Goal: Share content

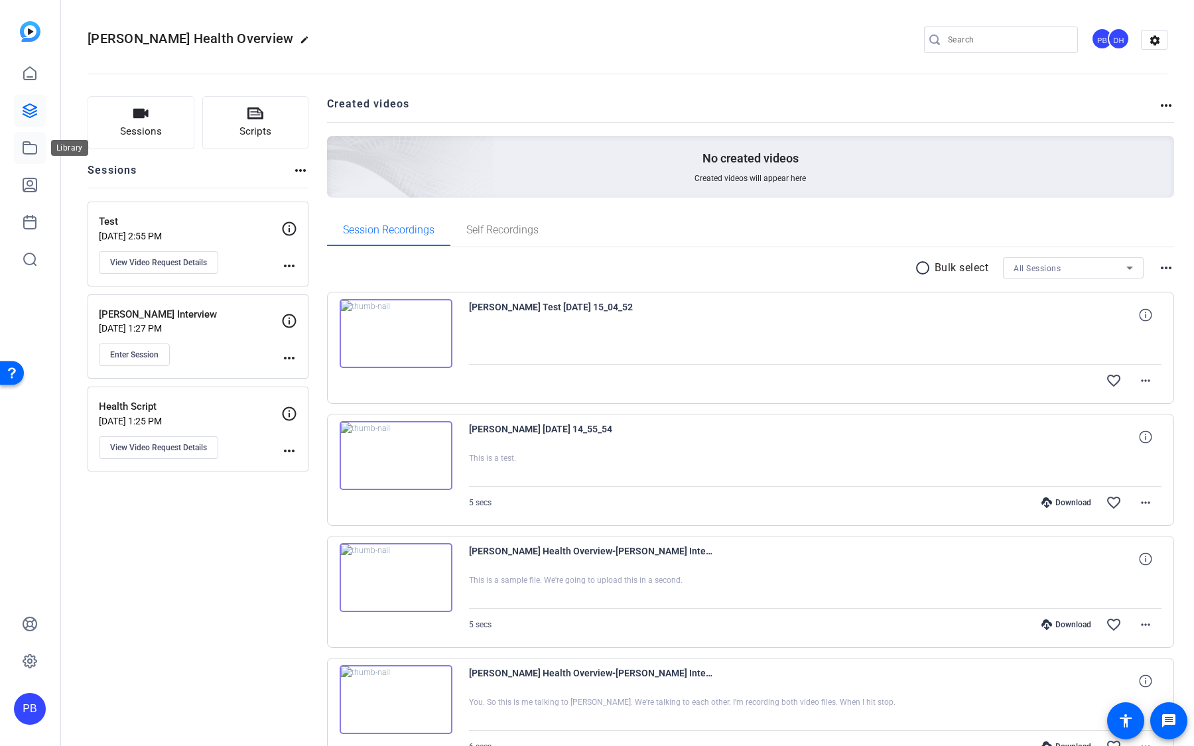
click at [35, 142] on icon at bounding box center [30, 148] width 16 height 16
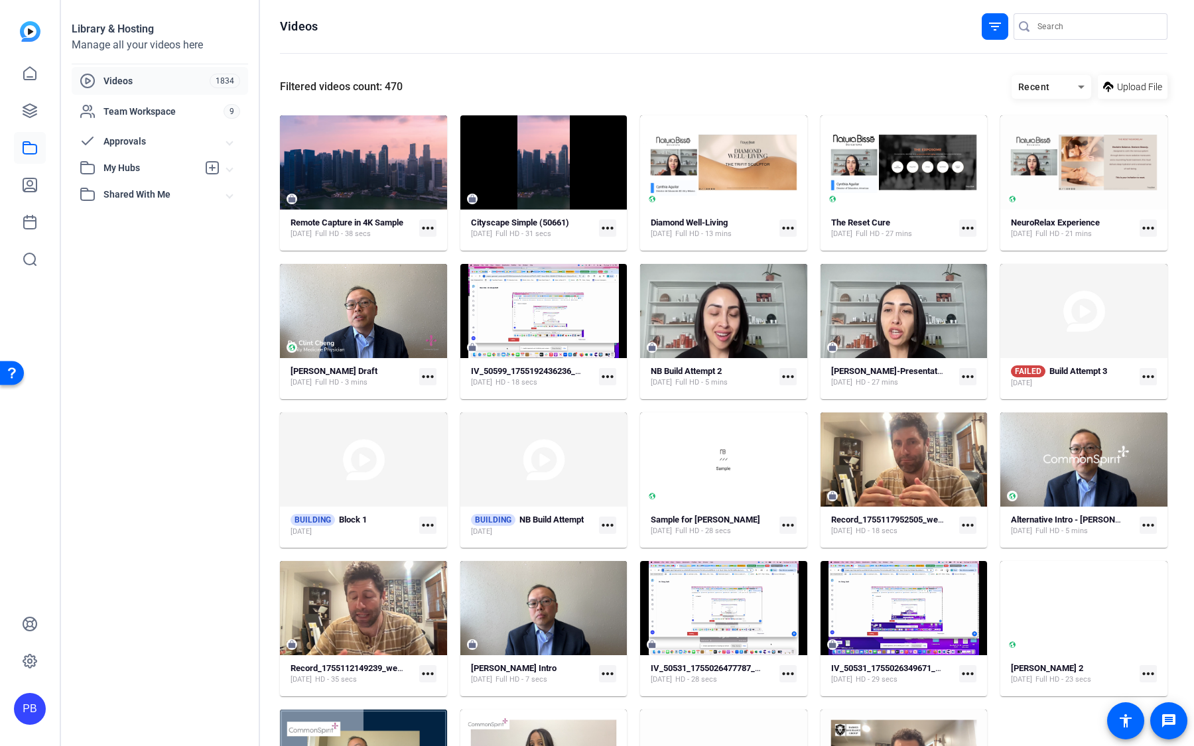
click at [783, 375] on mat-icon "more_horiz" at bounding box center [787, 376] width 17 height 17
click at [757, 366] on div at bounding box center [597, 373] width 1194 height 746
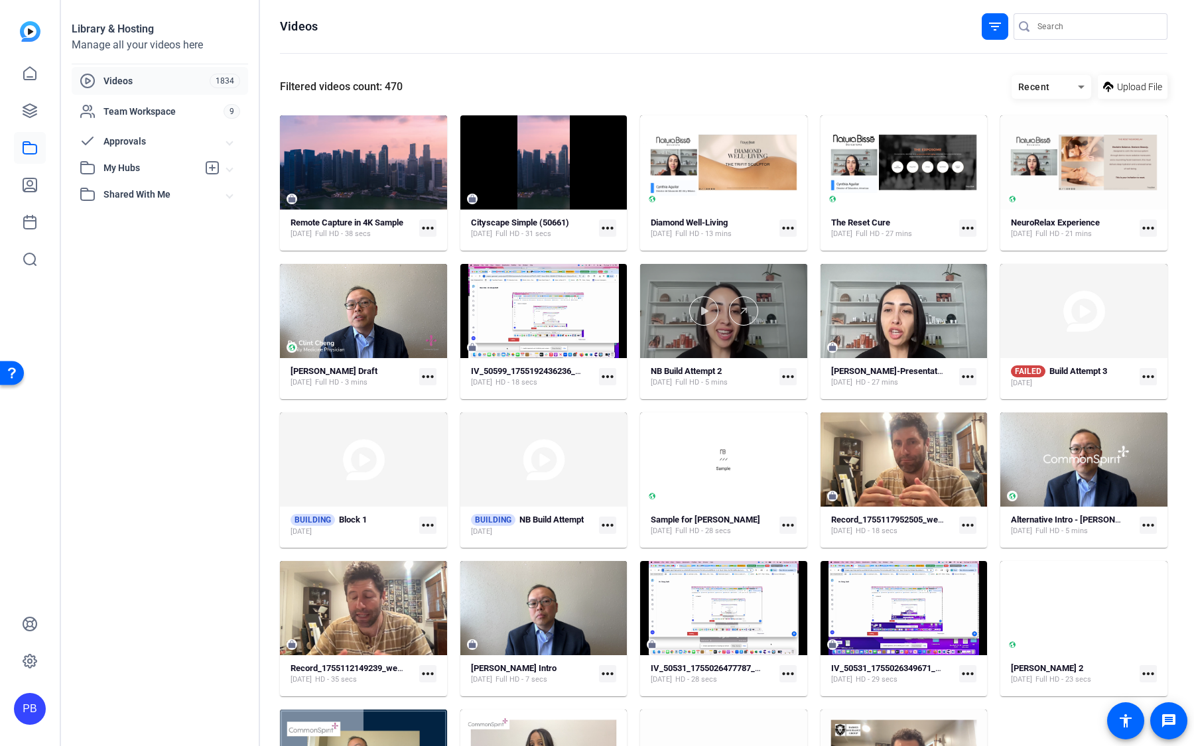
click at [751, 354] on div at bounding box center [723, 311] width 167 height 94
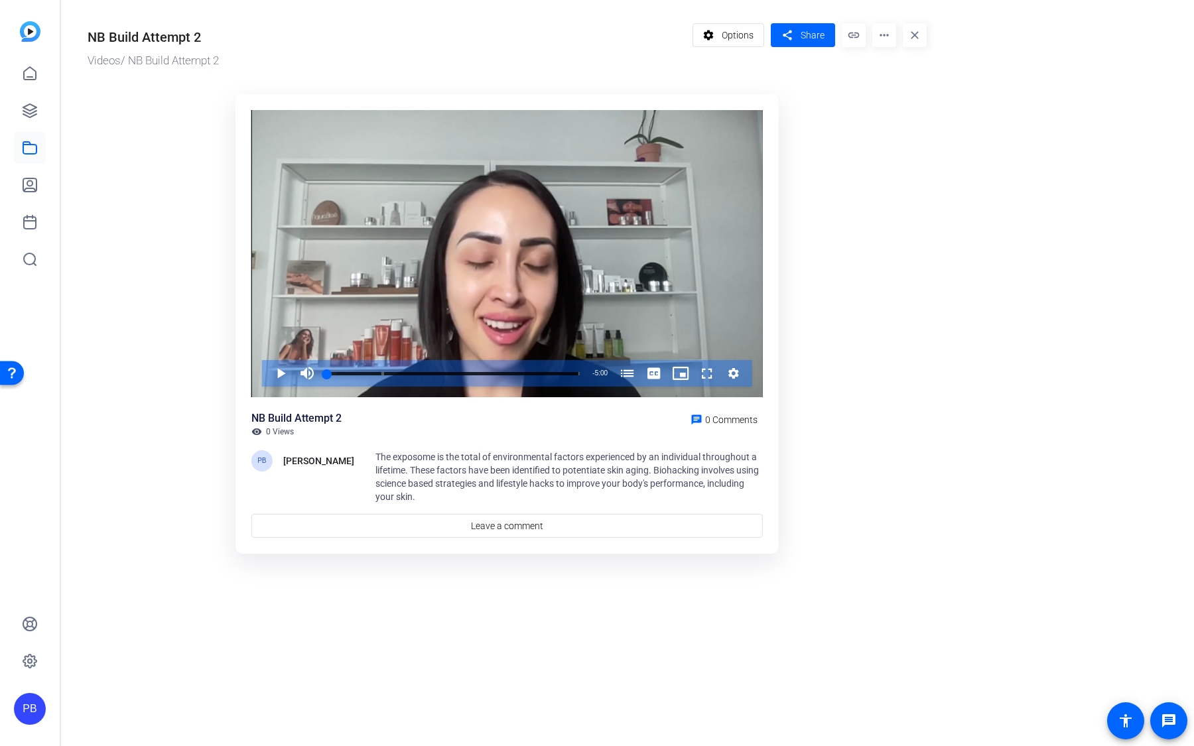
click at [880, 42] on mat-icon "more_horiz" at bounding box center [884, 35] width 24 height 24
click at [881, 42] on div at bounding box center [597, 373] width 1194 height 746
click at [820, 43] on span at bounding box center [803, 35] width 64 height 32
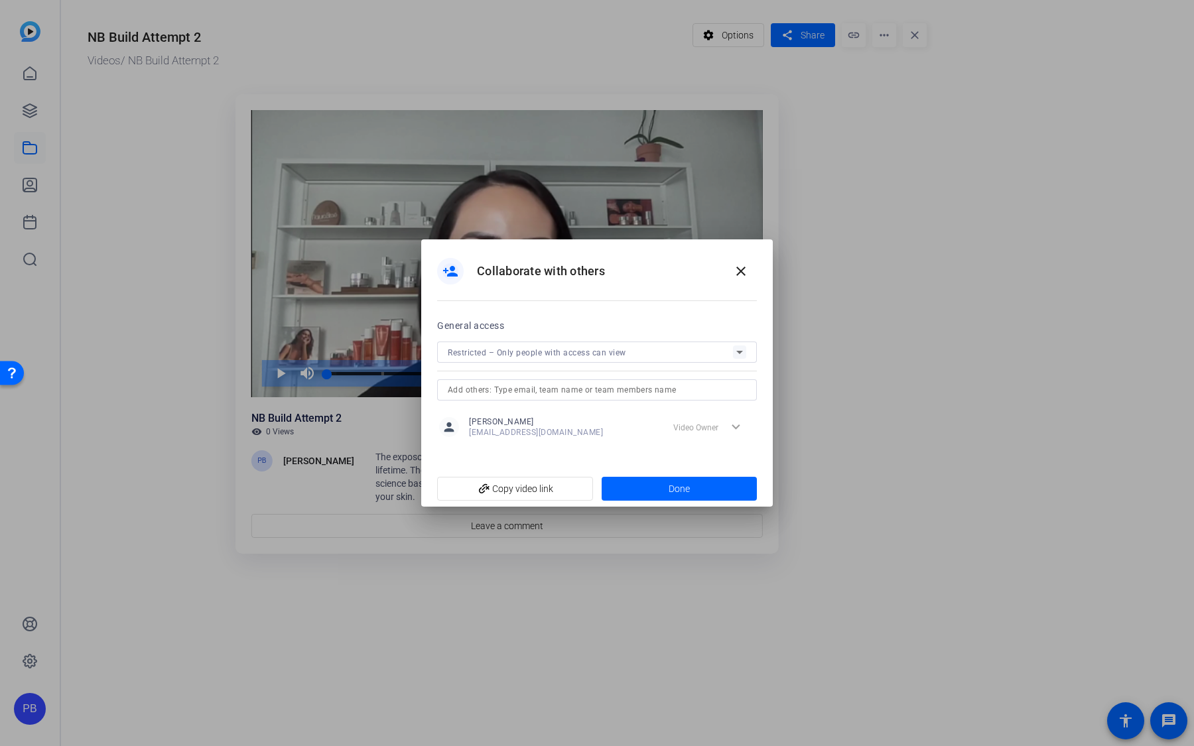
click at [717, 427] on div "expand_more Video Owner" at bounding box center [711, 427] width 87 height 24
click at [736, 427] on div "expand_more Video Owner" at bounding box center [711, 427] width 87 height 24
click at [750, 352] on div "Restricted – Only people with access can view" at bounding box center [597, 352] width 320 height 21
click at [742, 275] on div at bounding box center [597, 373] width 1194 height 746
click at [738, 269] on mat-icon "close" at bounding box center [741, 271] width 16 height 16
